Goal: Task Accomplishment & Management: Use online tool/utility

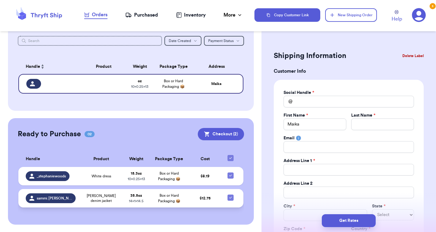
click at [232, 200] on icon at bounding box center [230, 197] width 5 height 5
click at [231, 194] on input "checkbox" at bounding box center [230, 194] width 0 height 0
checkbox input "false"
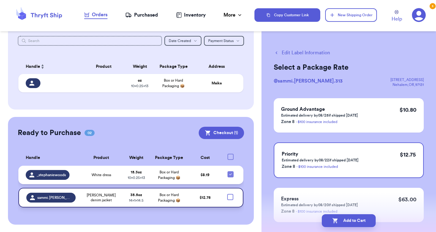
click at [209, 175] on span "$ 8.19" at bounding box center [205, 175] width 9 height 4
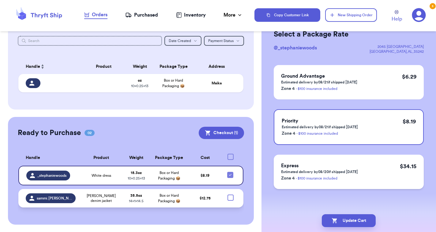
scroll to position [33, 0]
click at [343, 216] on button "Update Cart" at bounding box center [349, 220] width 54 height 13
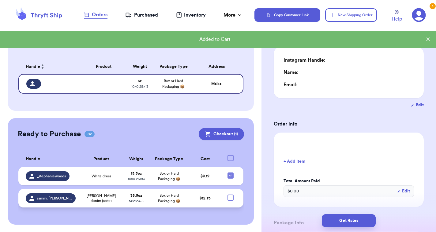
type input "0"
type input "13"
type input "10"
type input "0.25"
type input "0"
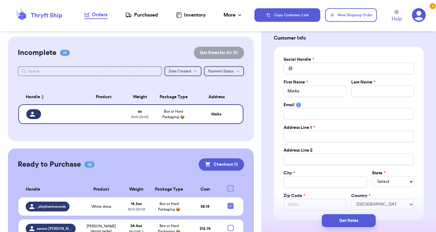
scroll to position [0, 0]
